Goal: Information Seeking & Learning: Find contact information

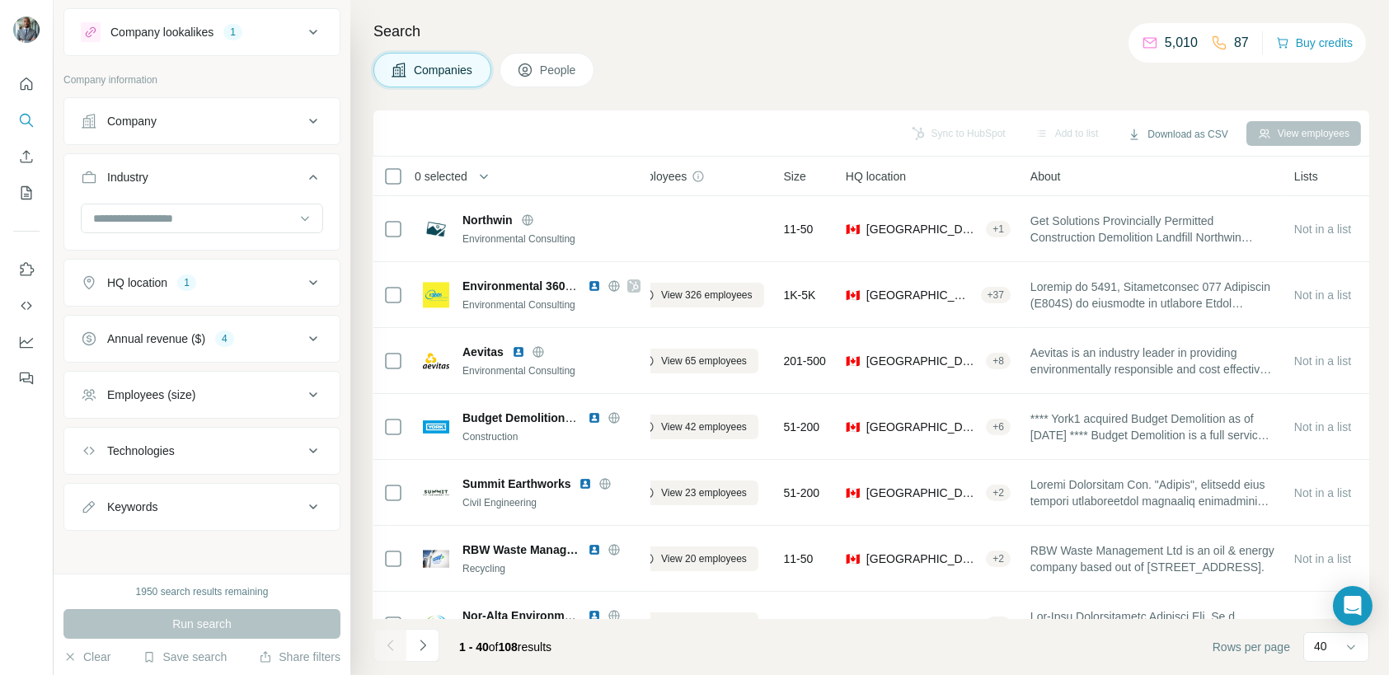
scroll to position [0, 26]
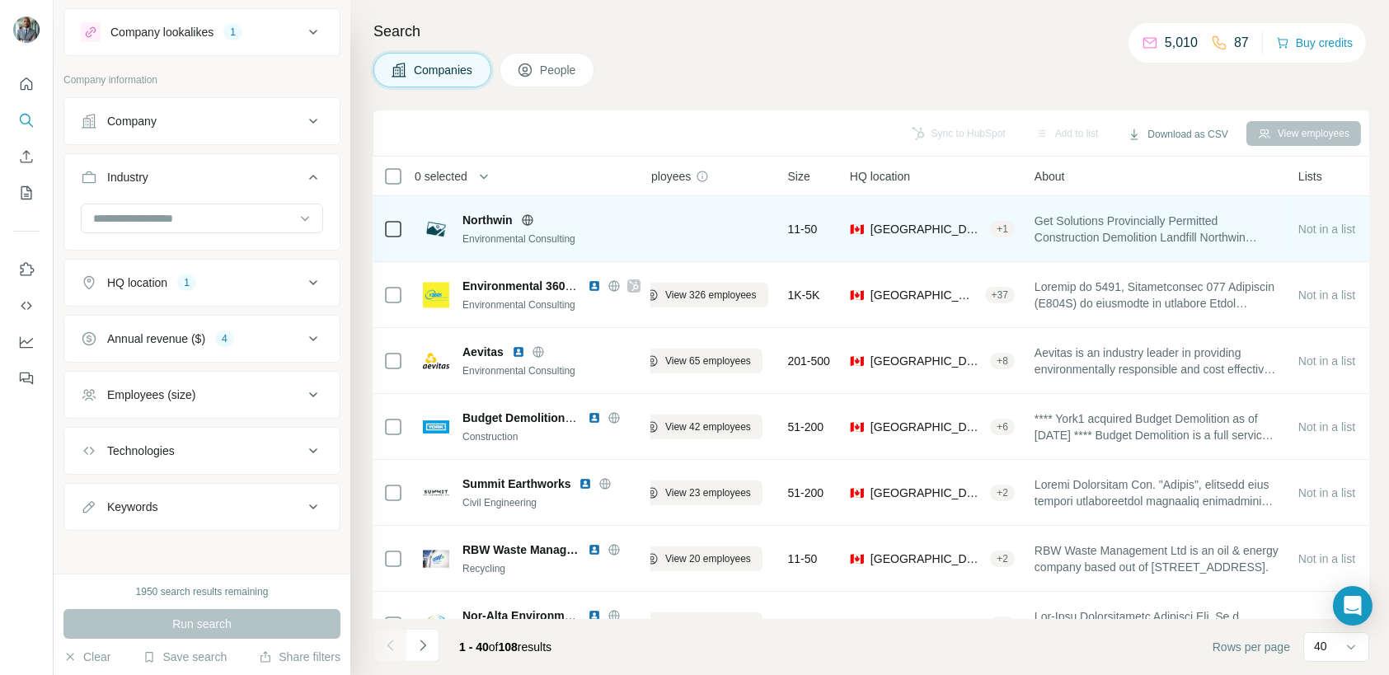
click at [623, 237] on div "Environmental Consulting" at bounding box center [551, 239] width 178 height 15
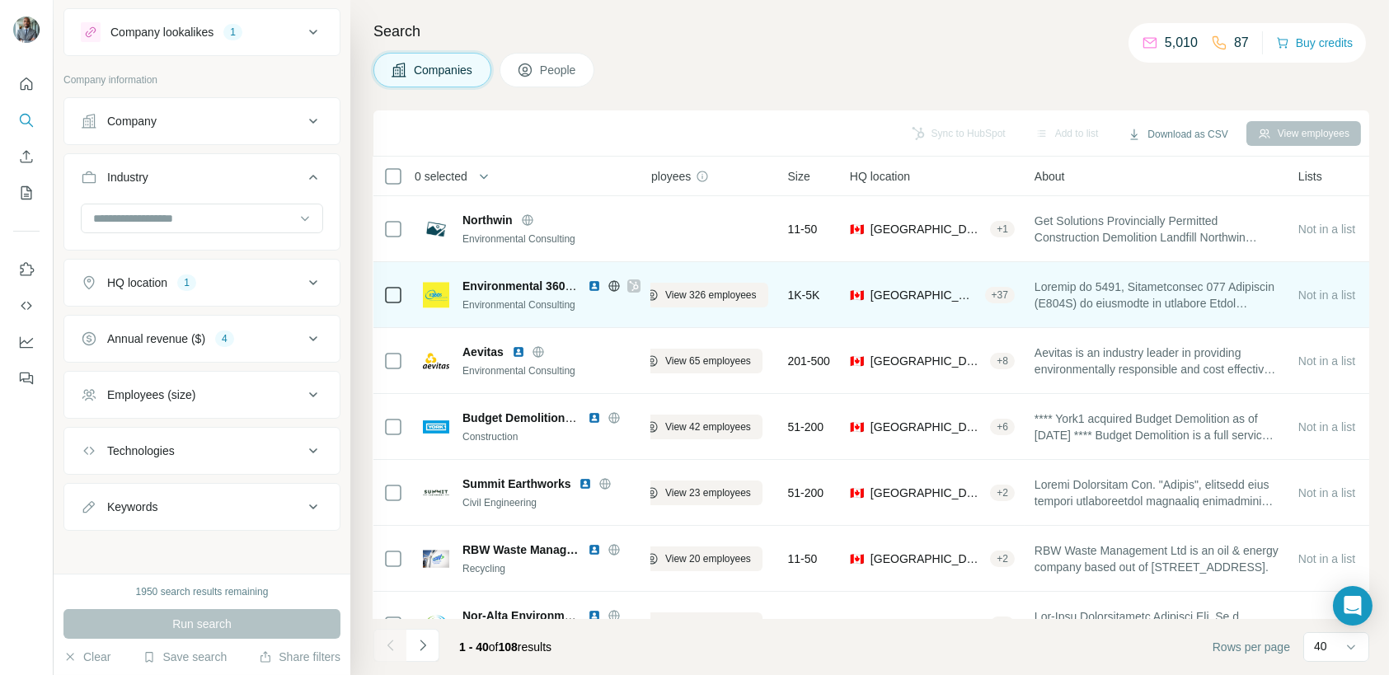
click at [528, 299] on div "Environmental Consulting" at bounding box center [551, 305] width 178 height 15
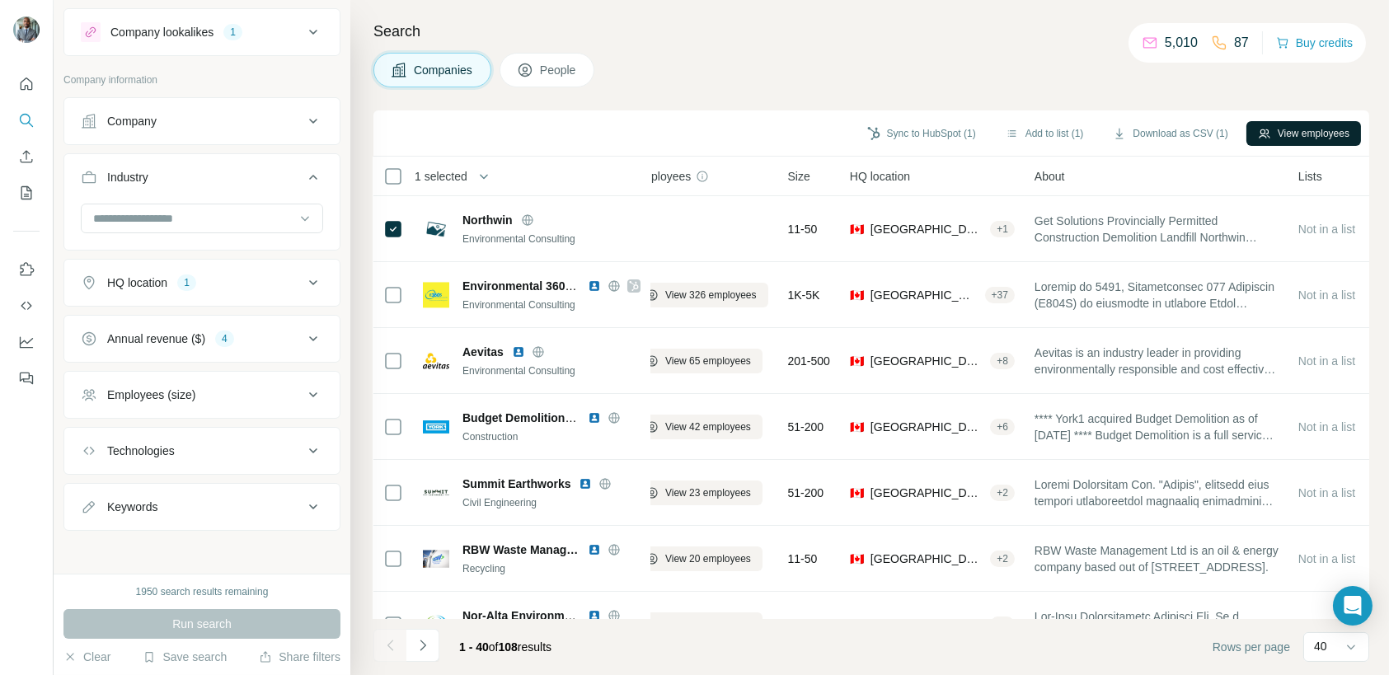
click at [1295, 131] on button "View employees" at bounding box center [1303, 133] width 115 height 25
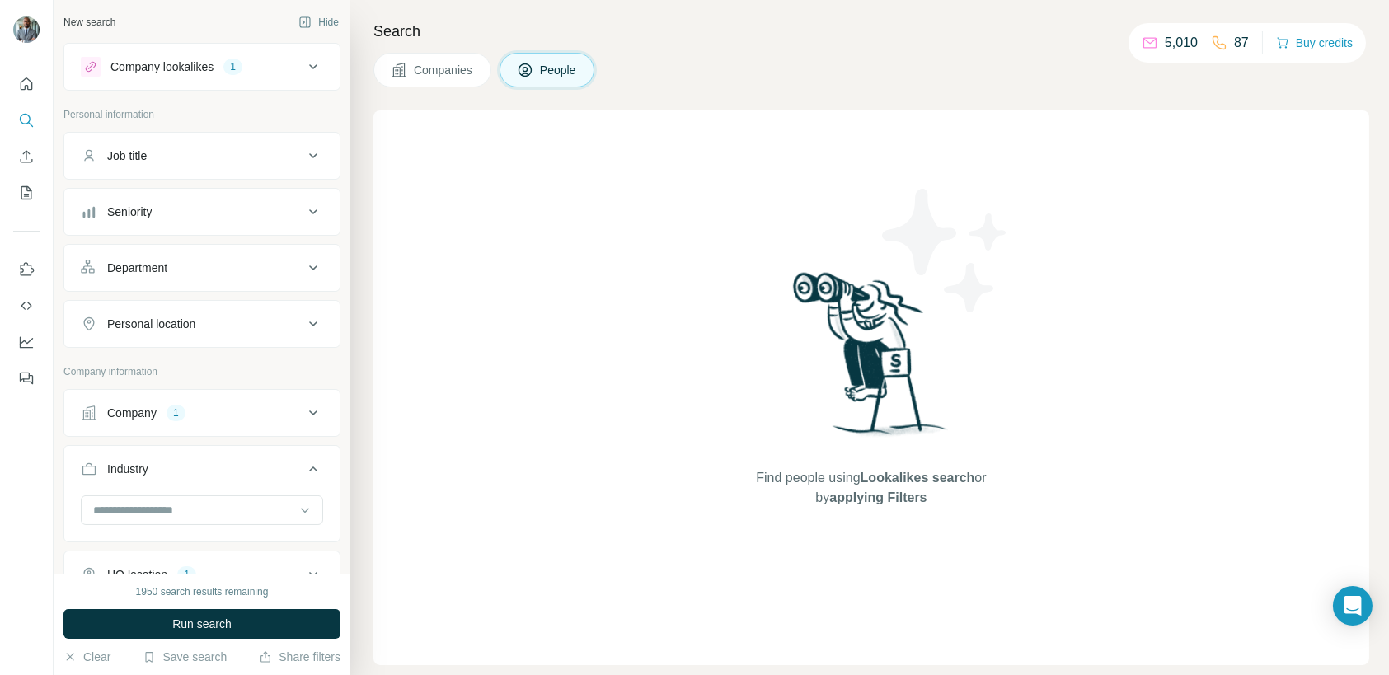
click at [303, 153] on icon at bounding box center [313, 156] width 20 height 20
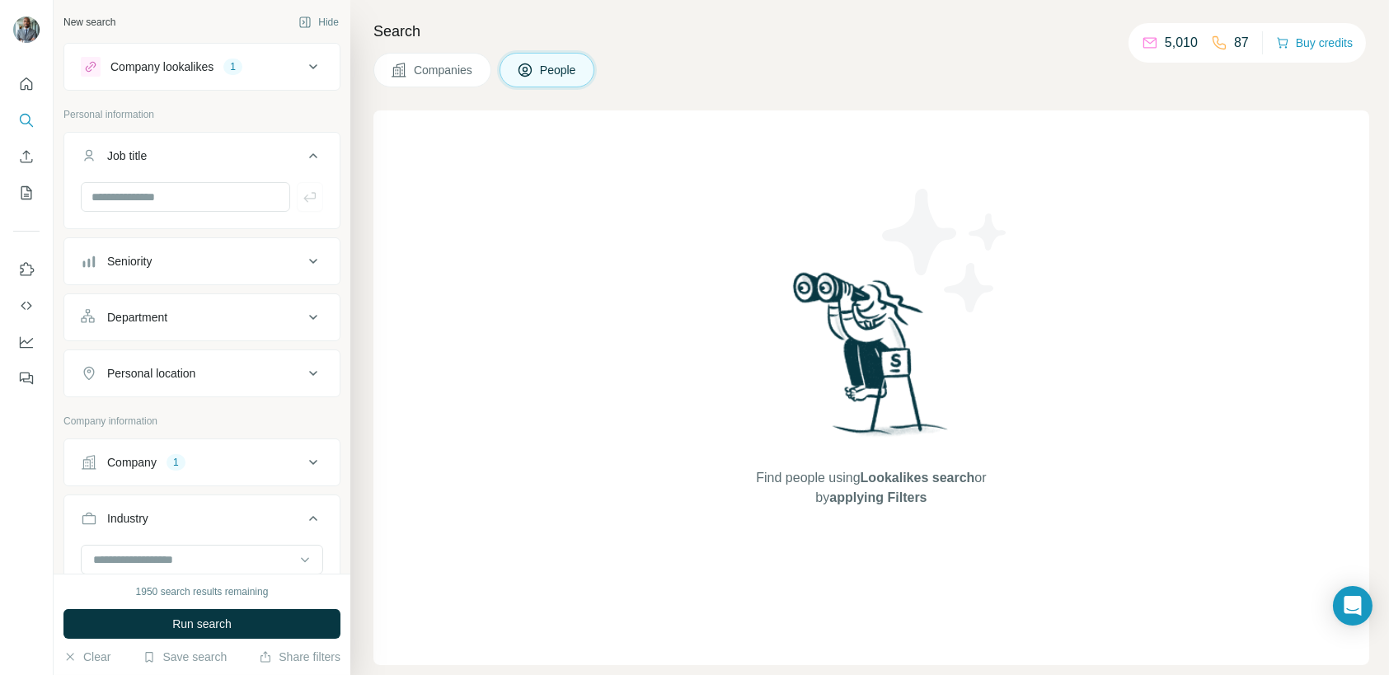
click at [309, 153] on icon at bounding box center [313, 155] width 8 height 5
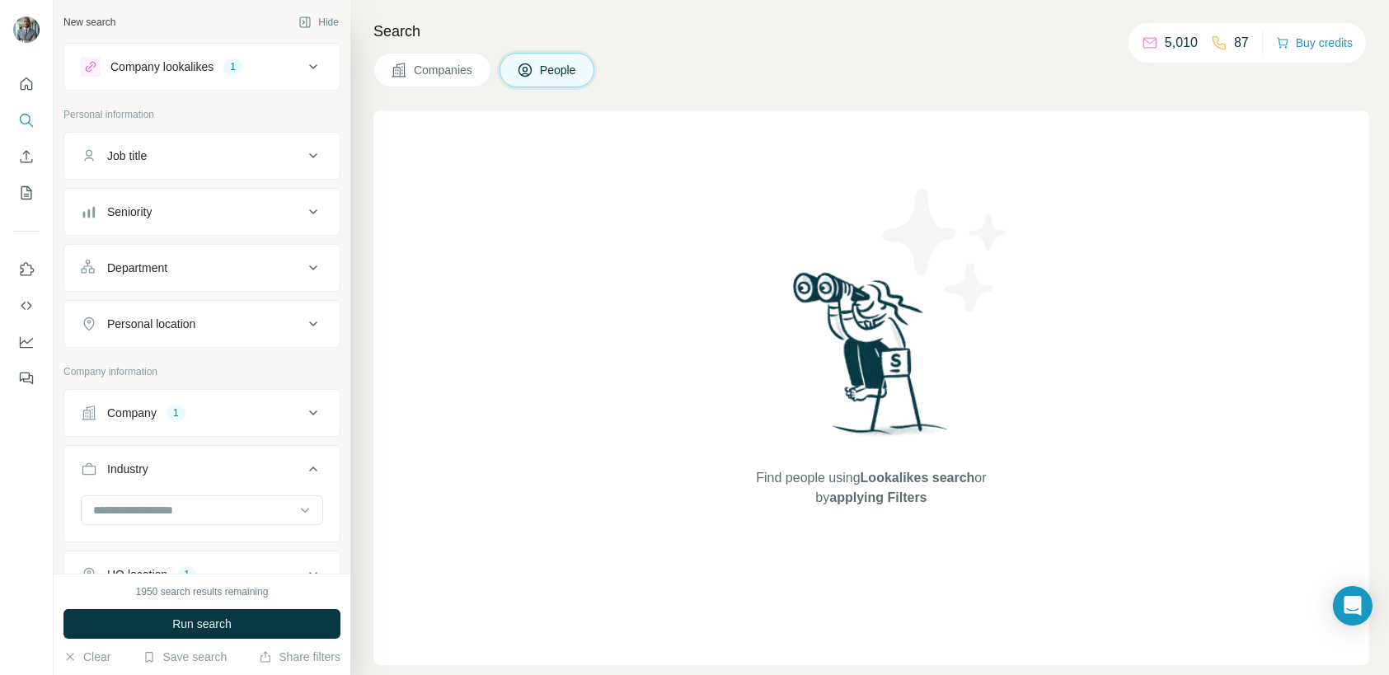
click at [309, 210] on icon at bounding box center [313, 211] width 8 height 5
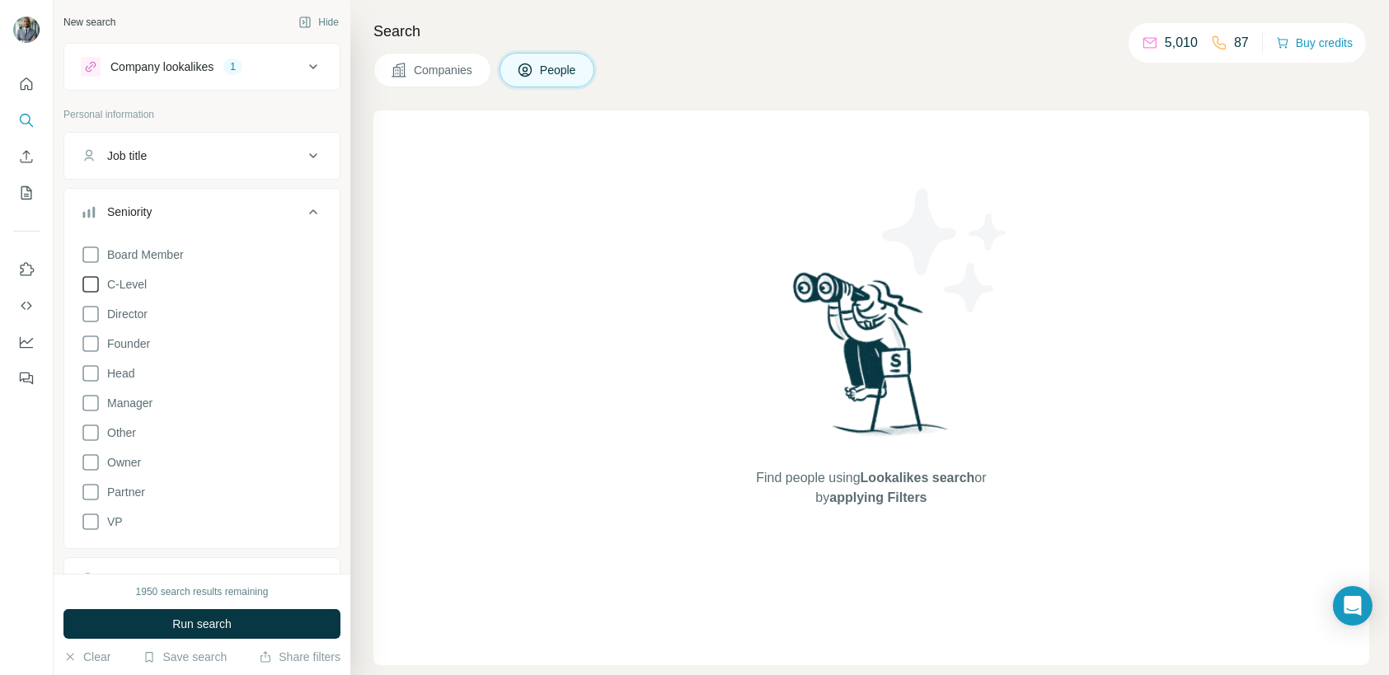
click at [89, 284] on icon at bounding box center [91, 284] width 20 height 20
click at [89, 311] on icon at bounding box center [91, 314] width 20 height 20
click at [88, 402] on icon at bounding box center [91, 403] width 20 height 20
click at [303, 209] on icon at bounding box center [313, 212] width 20 height 20
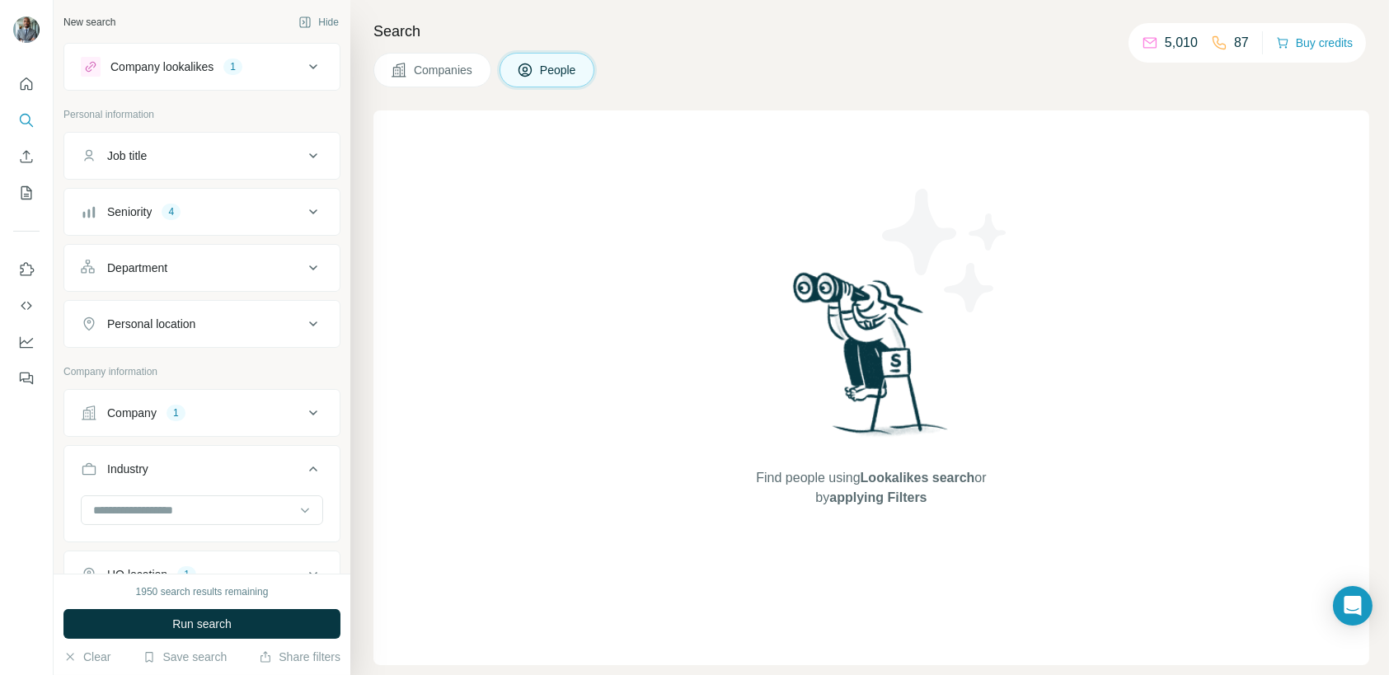
click at [306, 261] on icon at bounding box center [313, 268] width 20 height 20
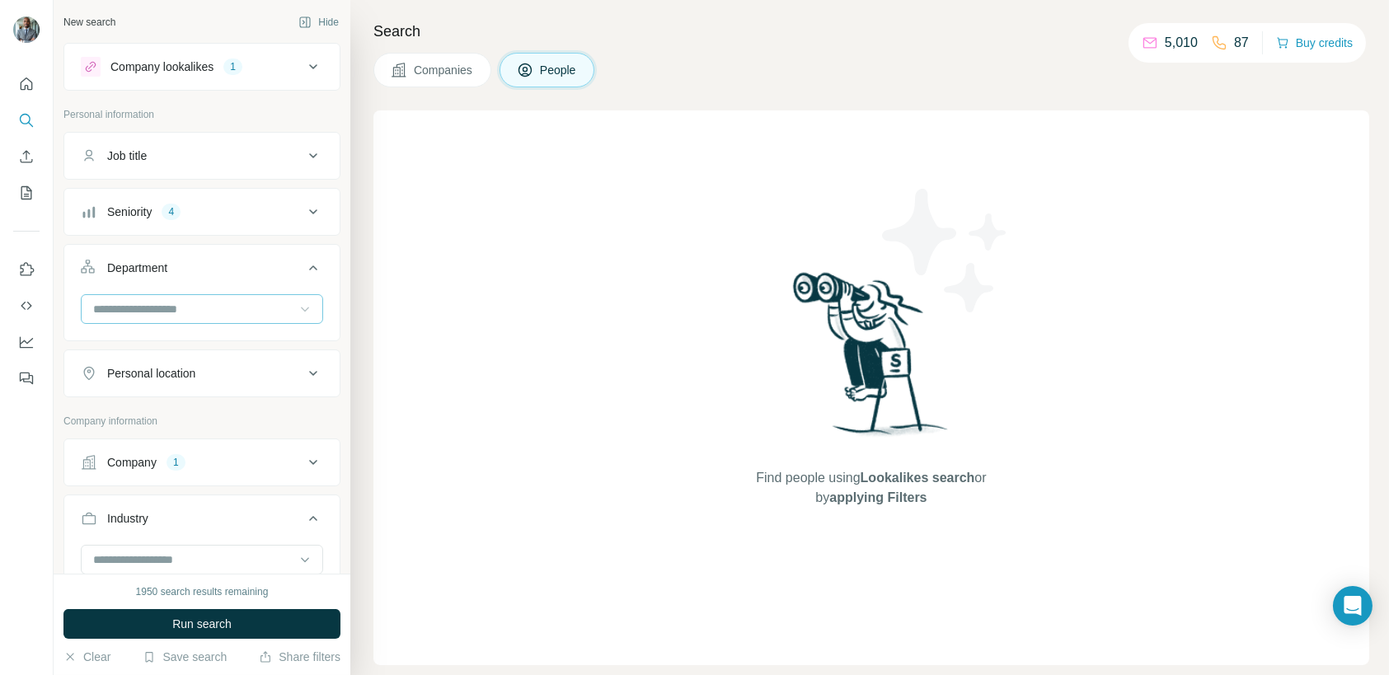
click at [297, 307] on icon at bounding box center [305, 309] width 16 height 16
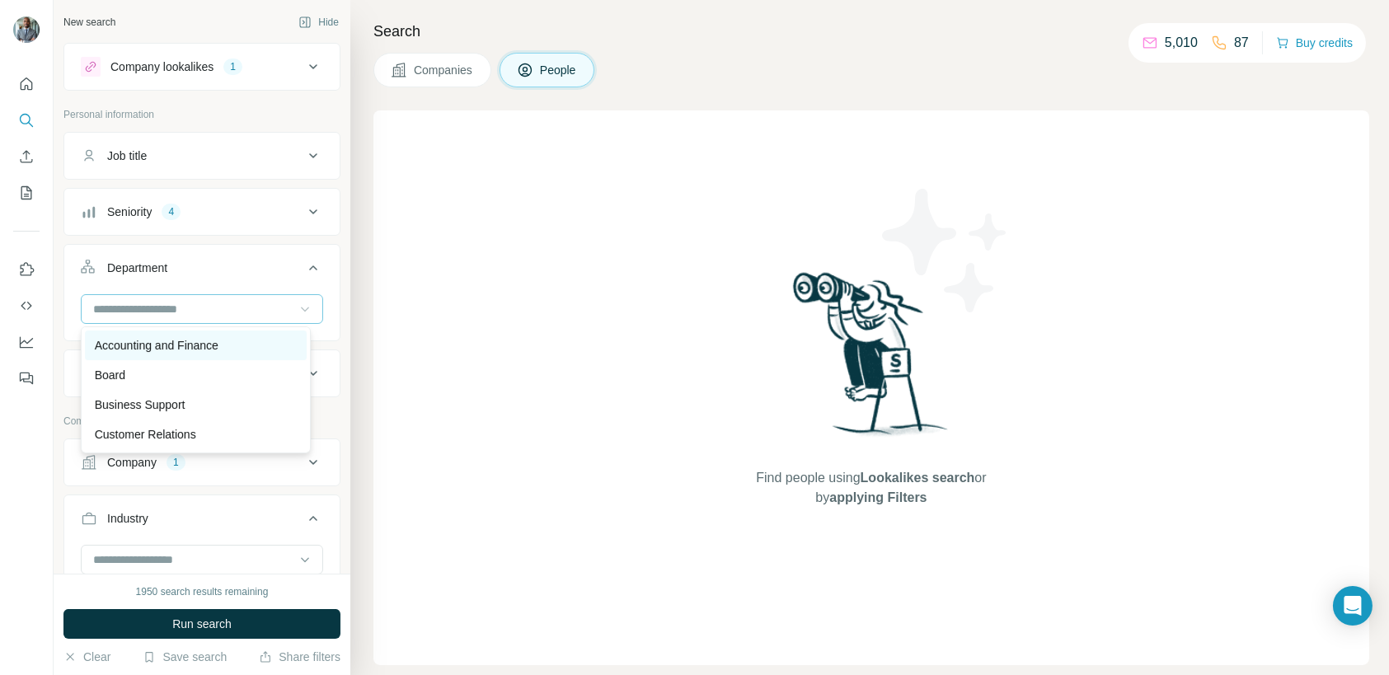
click at [208, 349] on p "Accounting and Finance" at bounding box center [157, 345] width 124 height 16
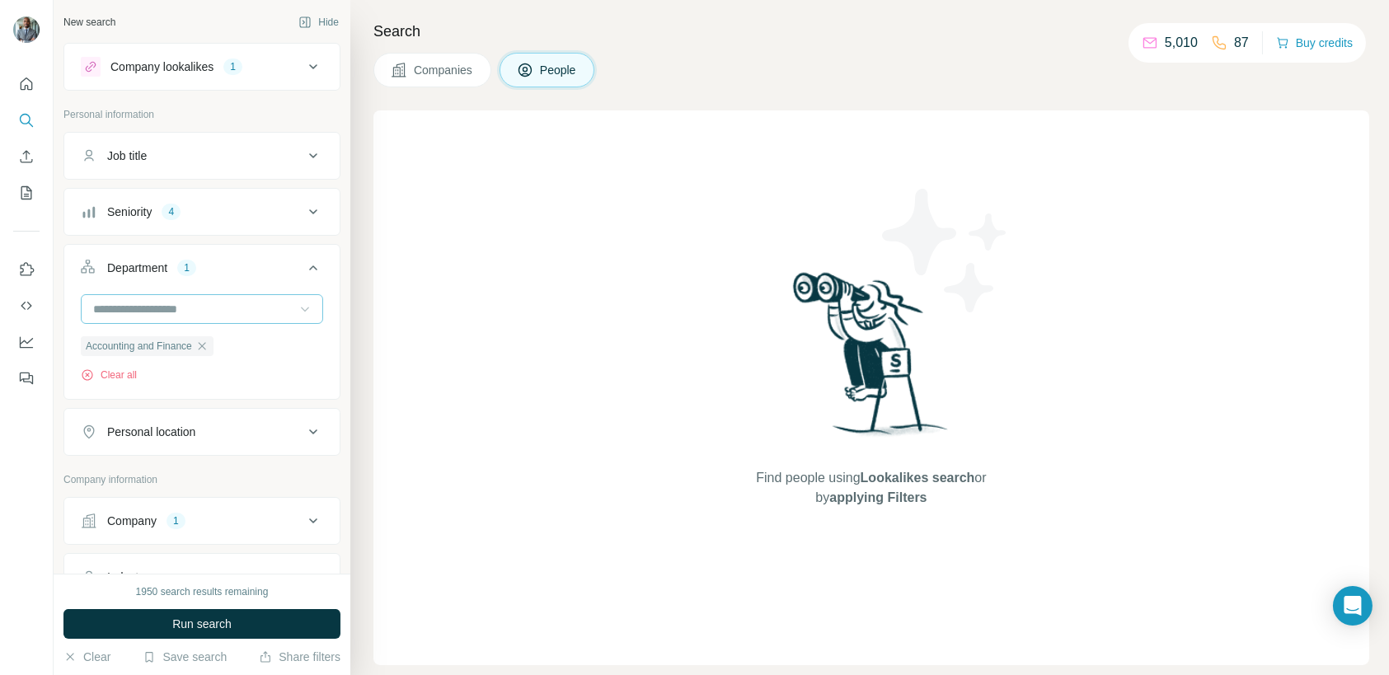
click at [297, 305] on icon at bounding box center [305, 309] width 16 height 16
click at [199, 365] on div "HR" at bounding box center [196, 365] width 202 height 16
click at [297, 306] on icon at bounding box center [305, 309] width 16 height 16
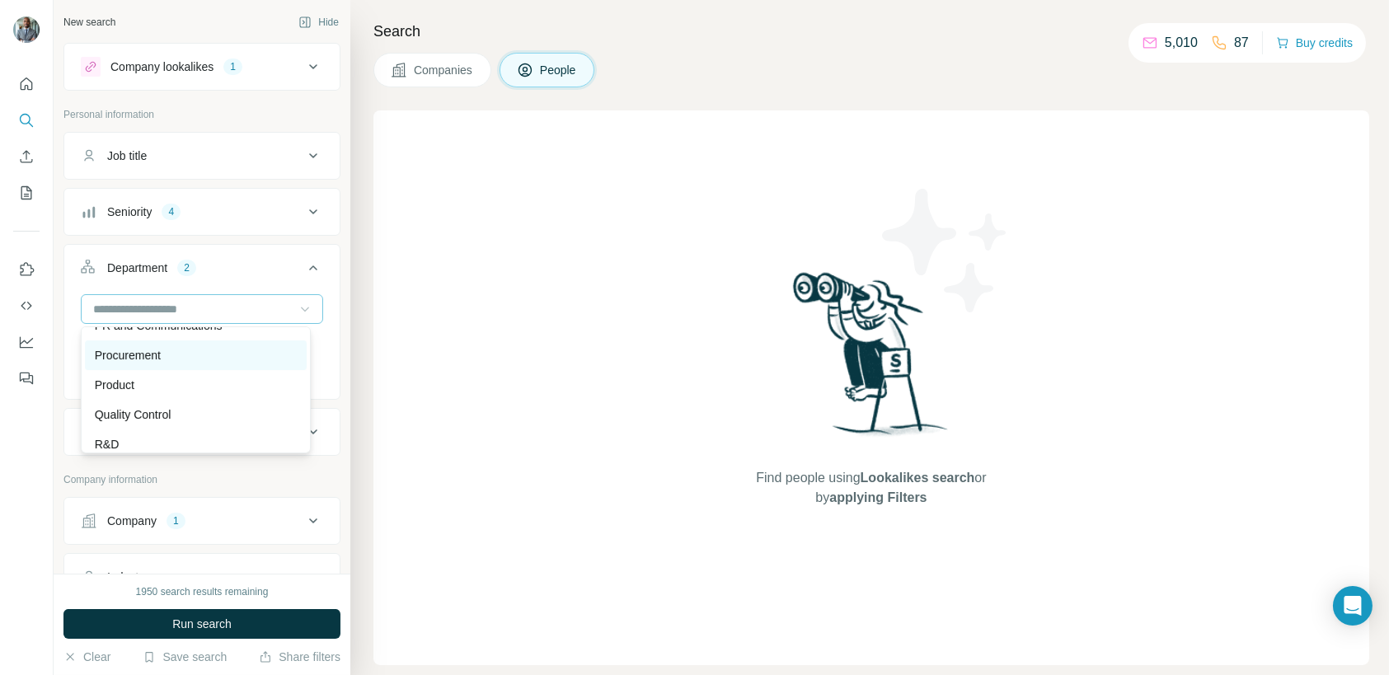
click at [199, 358] on div "Procurement" at bounding box center [196, 355] width 202 height 16
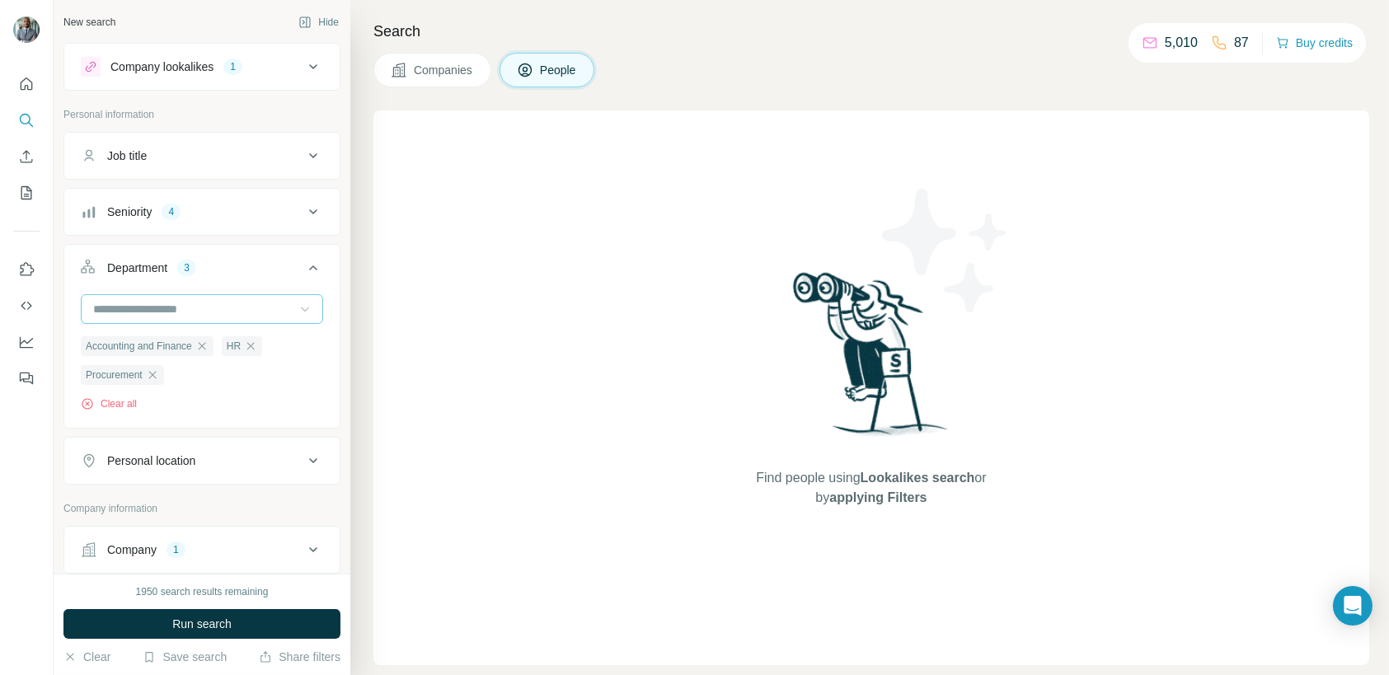
click at [297, 307] on icon at bounding box center [305, 309] width 16 height 16
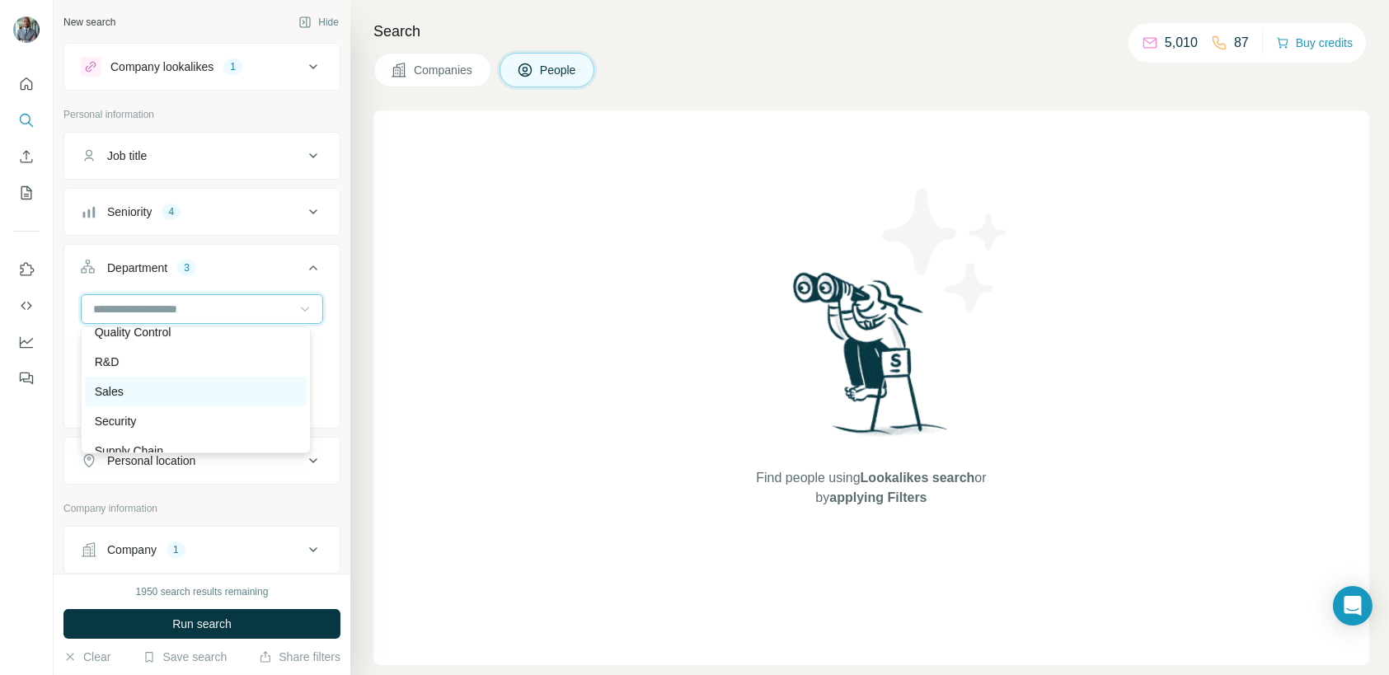
scroll to position [593, 0]
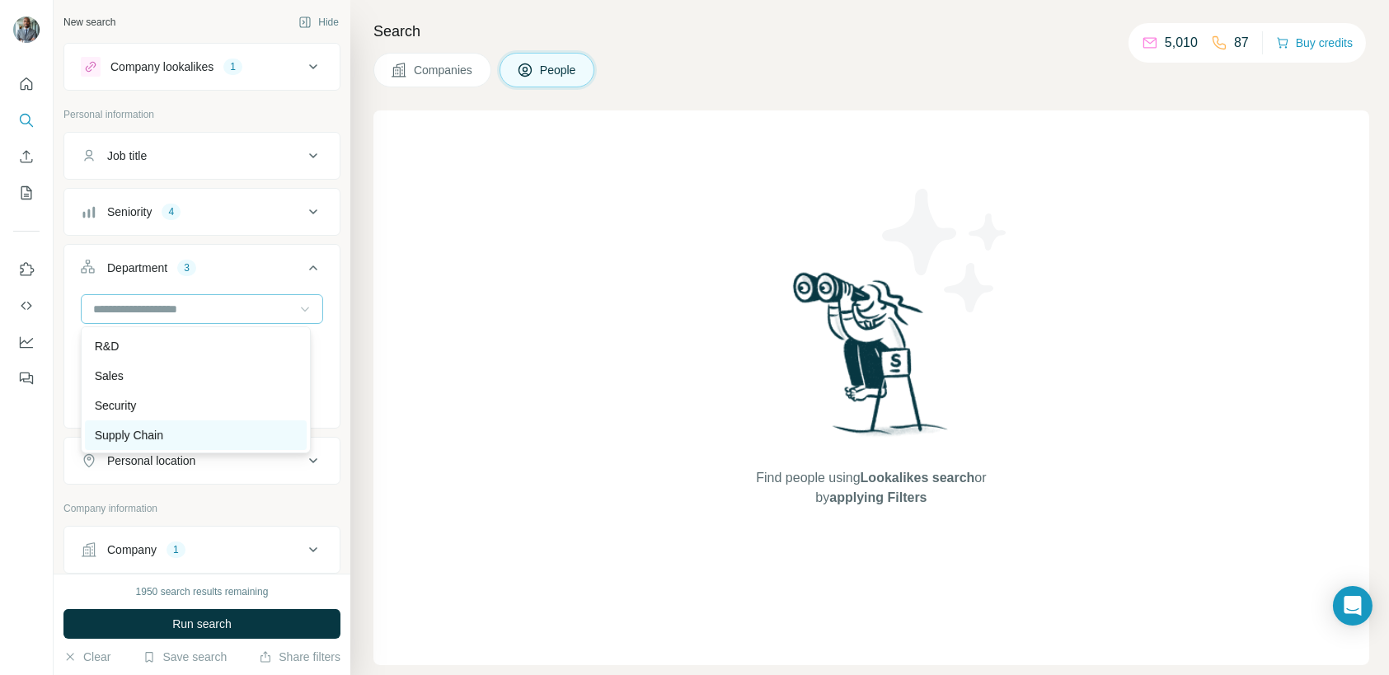
click at [189, 427] on div "Supply Chain" at bounding box center [196, 435] width 202 height 16
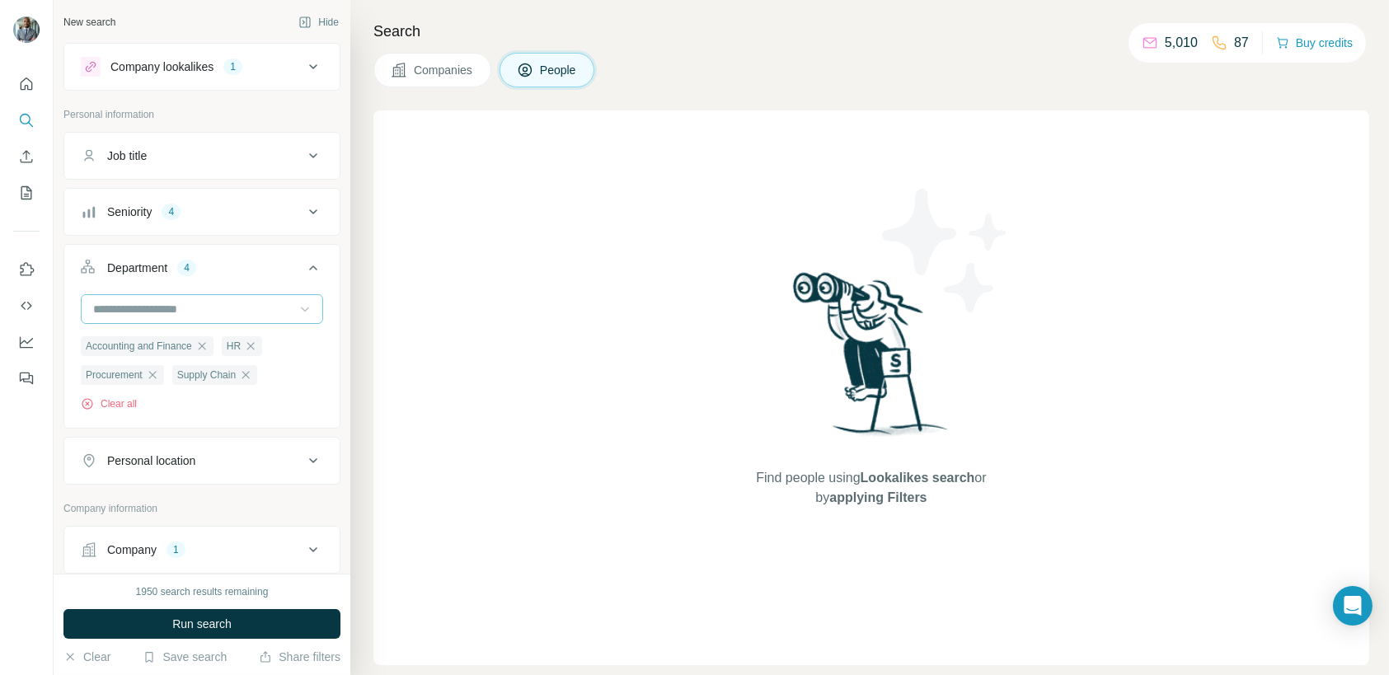
click at [301, 307] on icon at bounding box center [305, 309] width 8 height 5
click at [260, 265] on div "Department 4" at bounding box center [192, 268] width 223 height 16
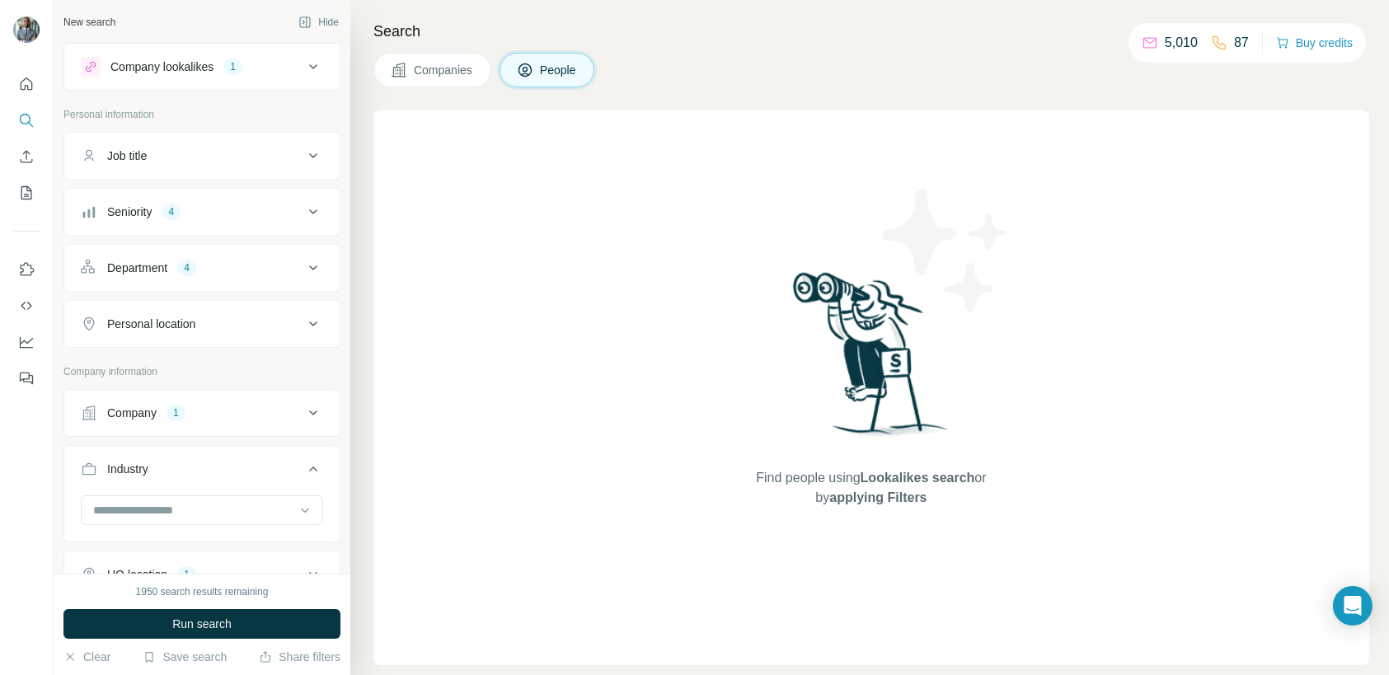
click at [303, 321] on icon at bounding box center [313, 324] width 20 height 20
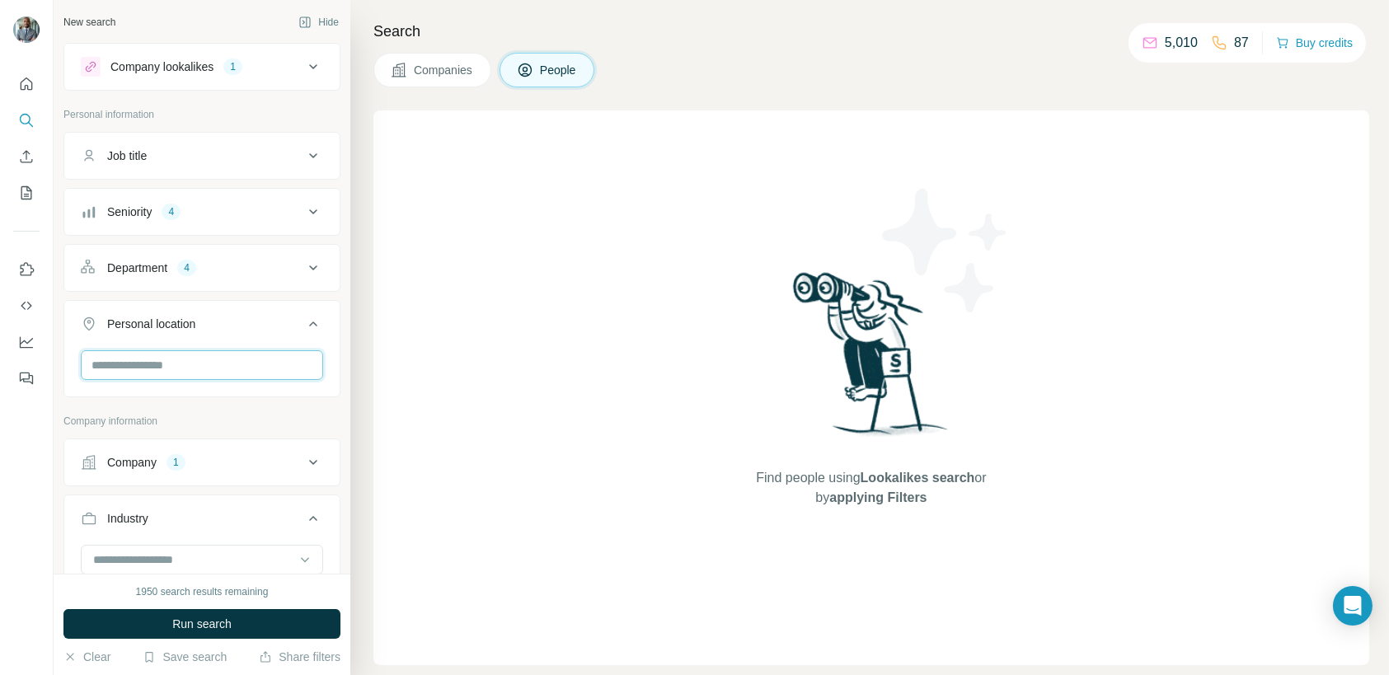
click at [184, 367] on input "text" at bounding box center [202, 365] width 242 height 30
type input "******"
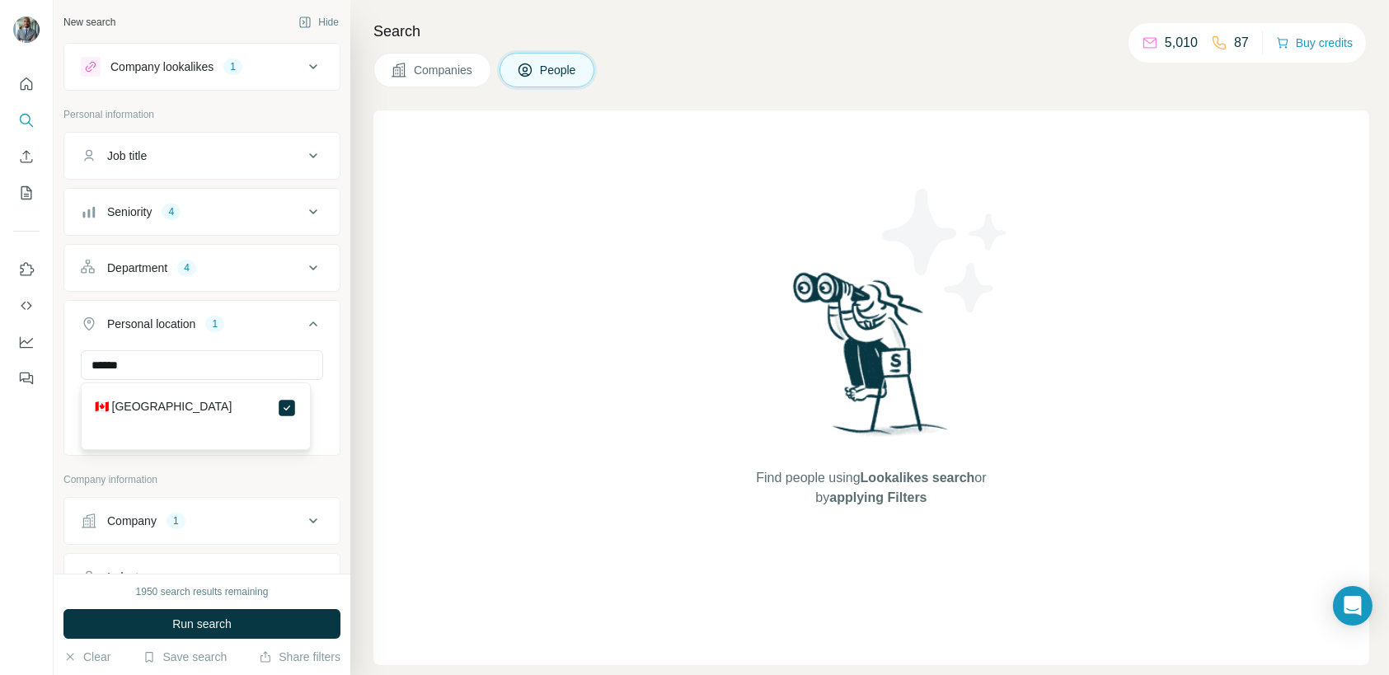
click at [250, 470] on div "Company lookalikes 1 Personal information Job title Seniority 4 Department 4 Pe…" at bounding box center [201, 487] width 277 height 888
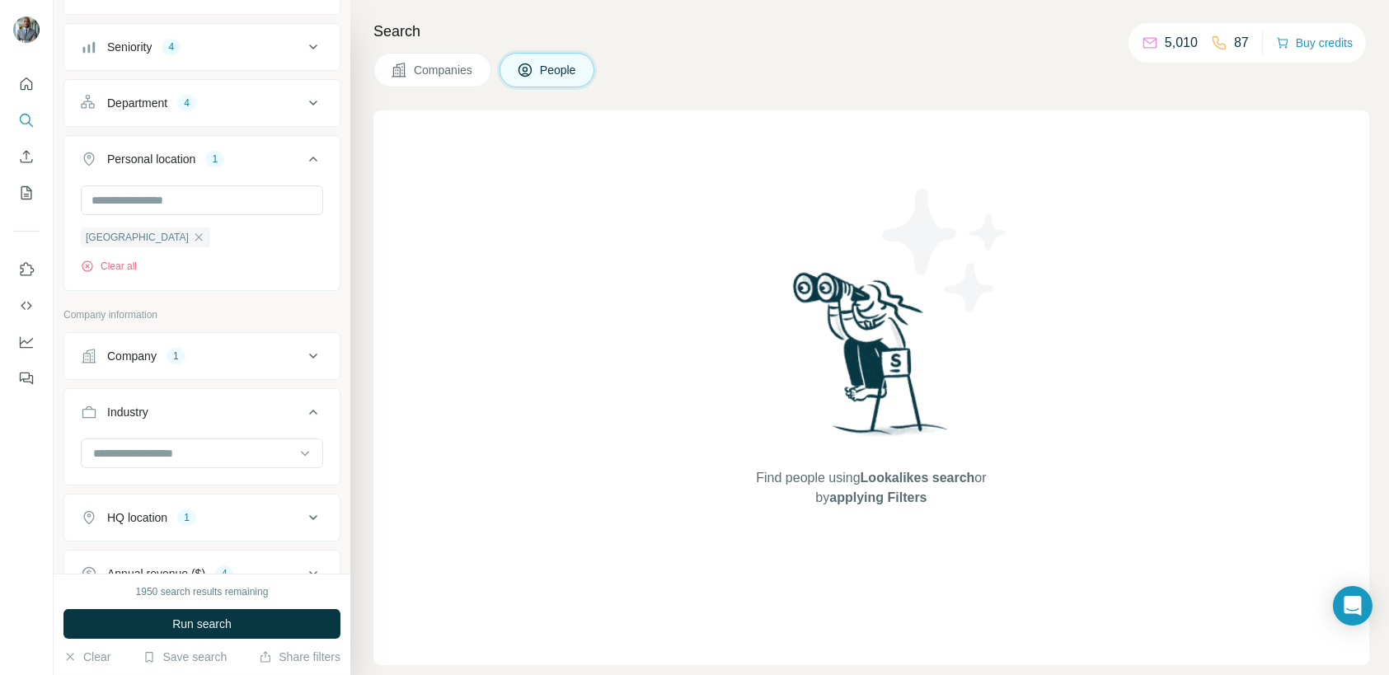
scroll to position [330, 0]
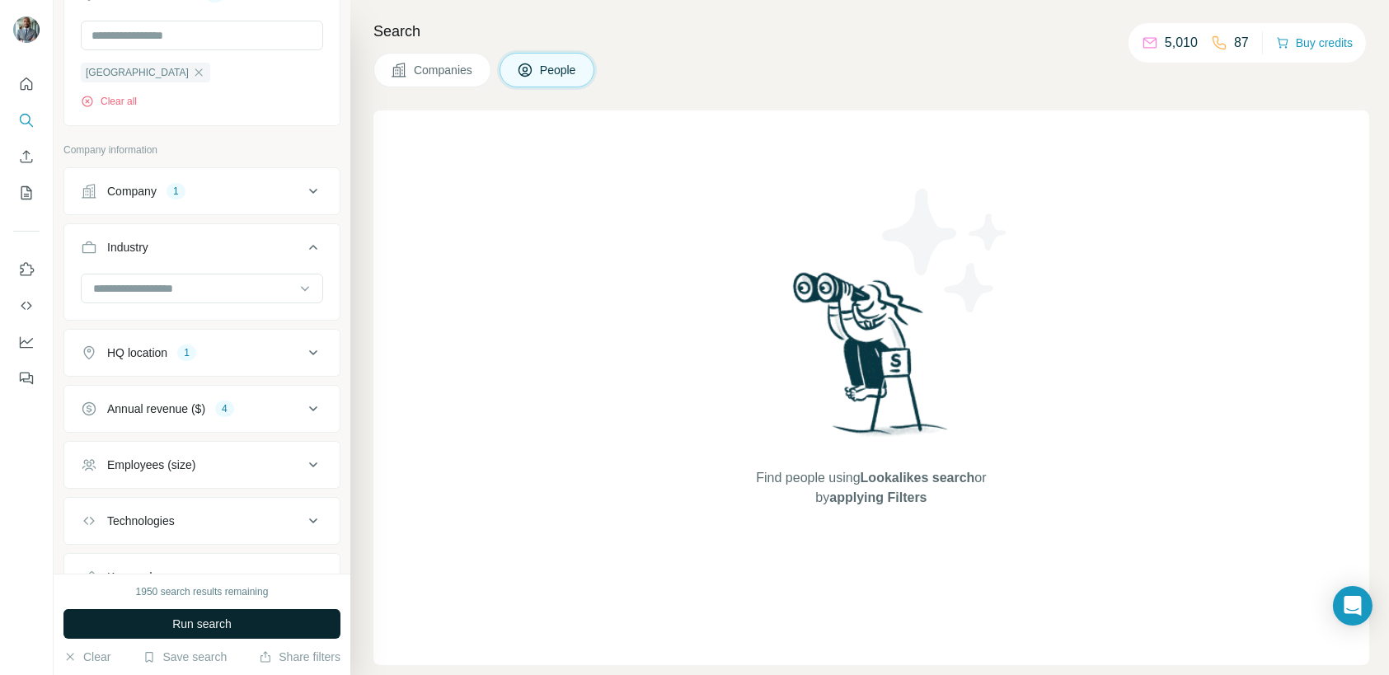
click at [204, 622] on span "Run search" at bounding box center [201, 624] width 59 height 16
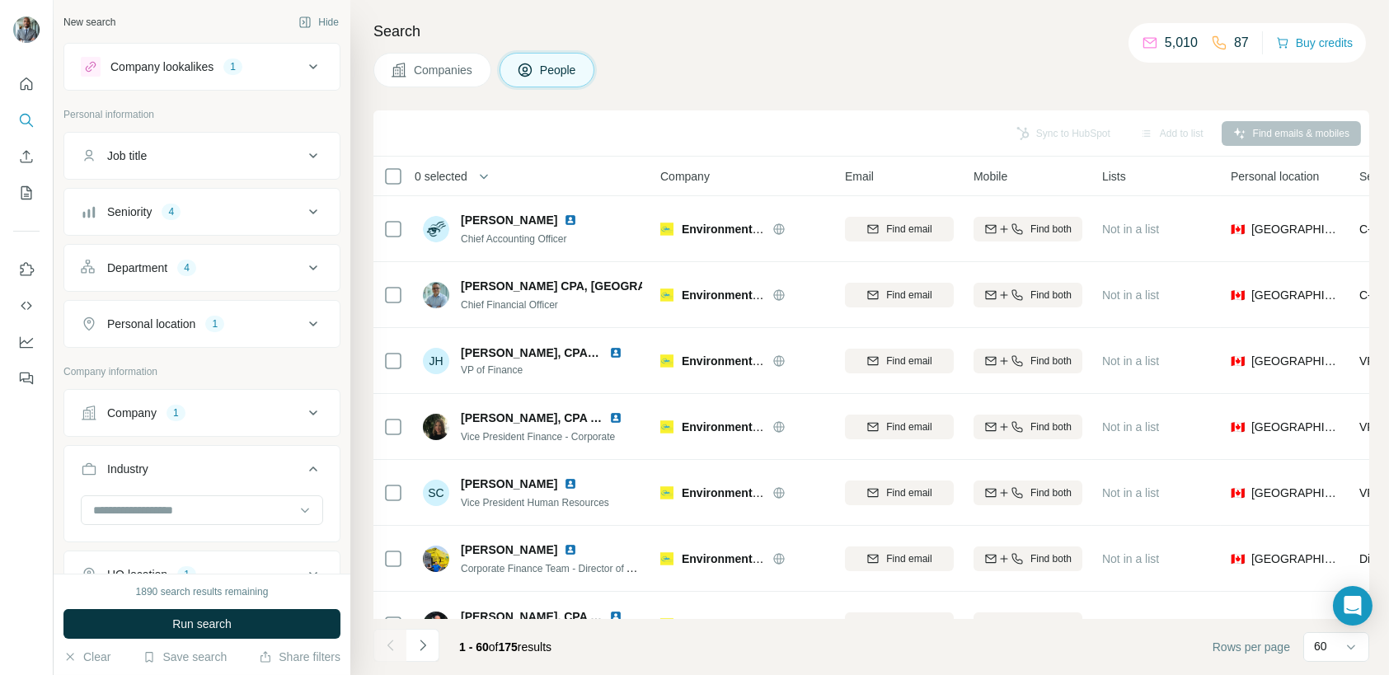
scroll to position [2221, 0]
